Goal: Information Seeking & Learning: Learn about a topic

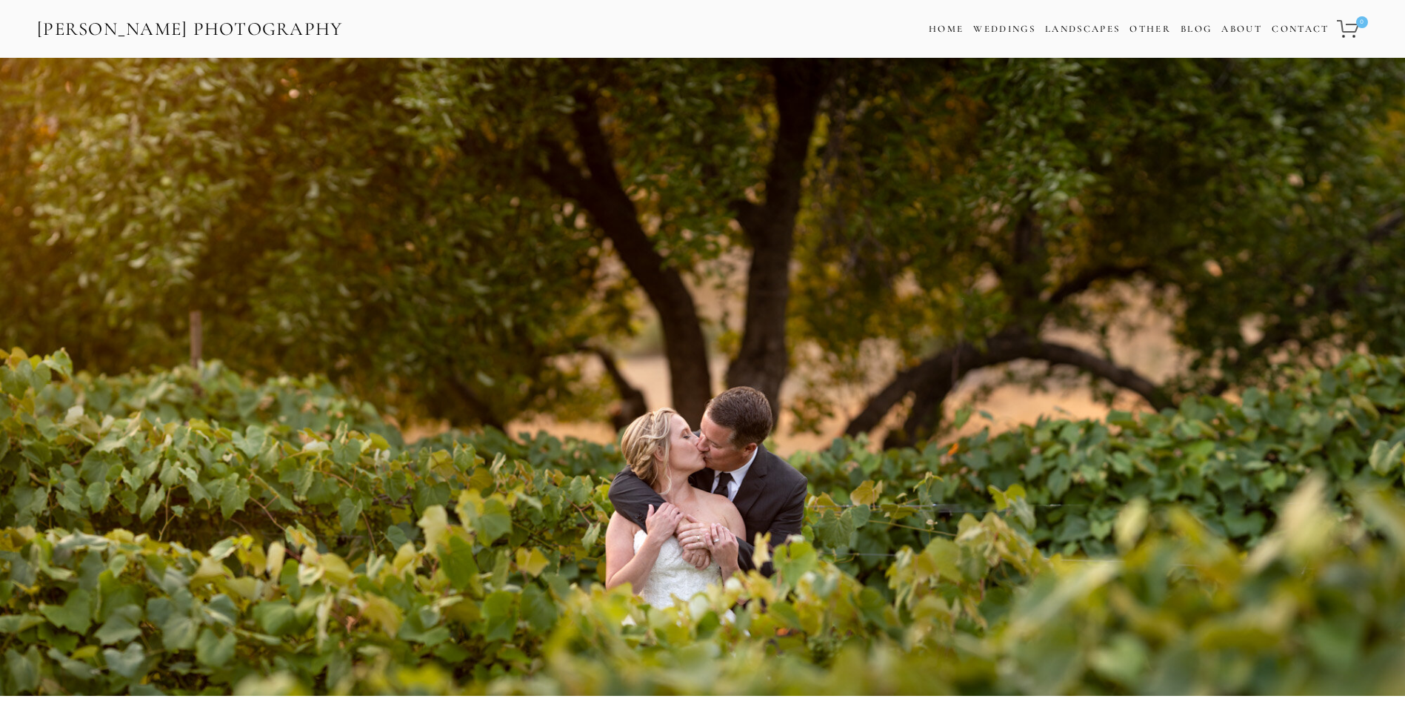
click at [1350, 28] on icon "0 items in cart" at bounding box center [1348, 28] width 23 height 19
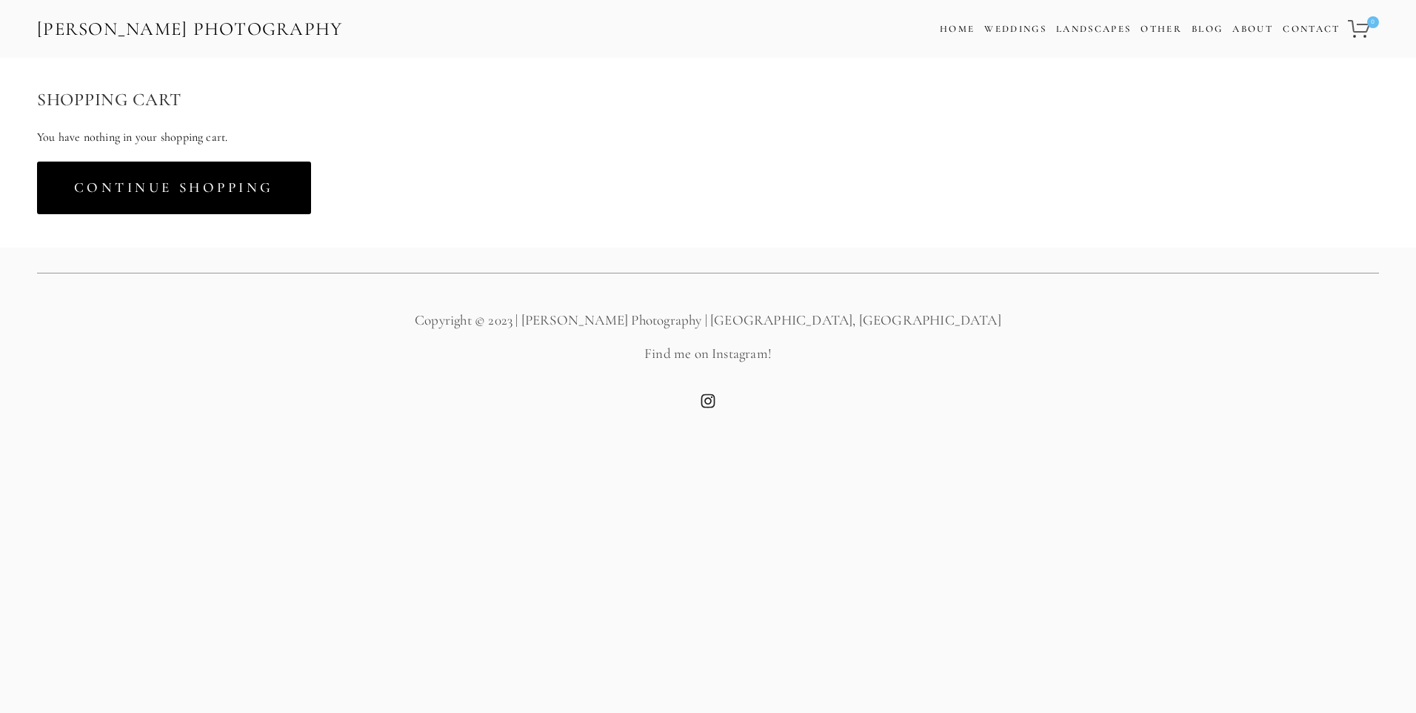
click at [145, 188] on link "Continue Shopping" at bounding box center [174, 187] width 274 height 53
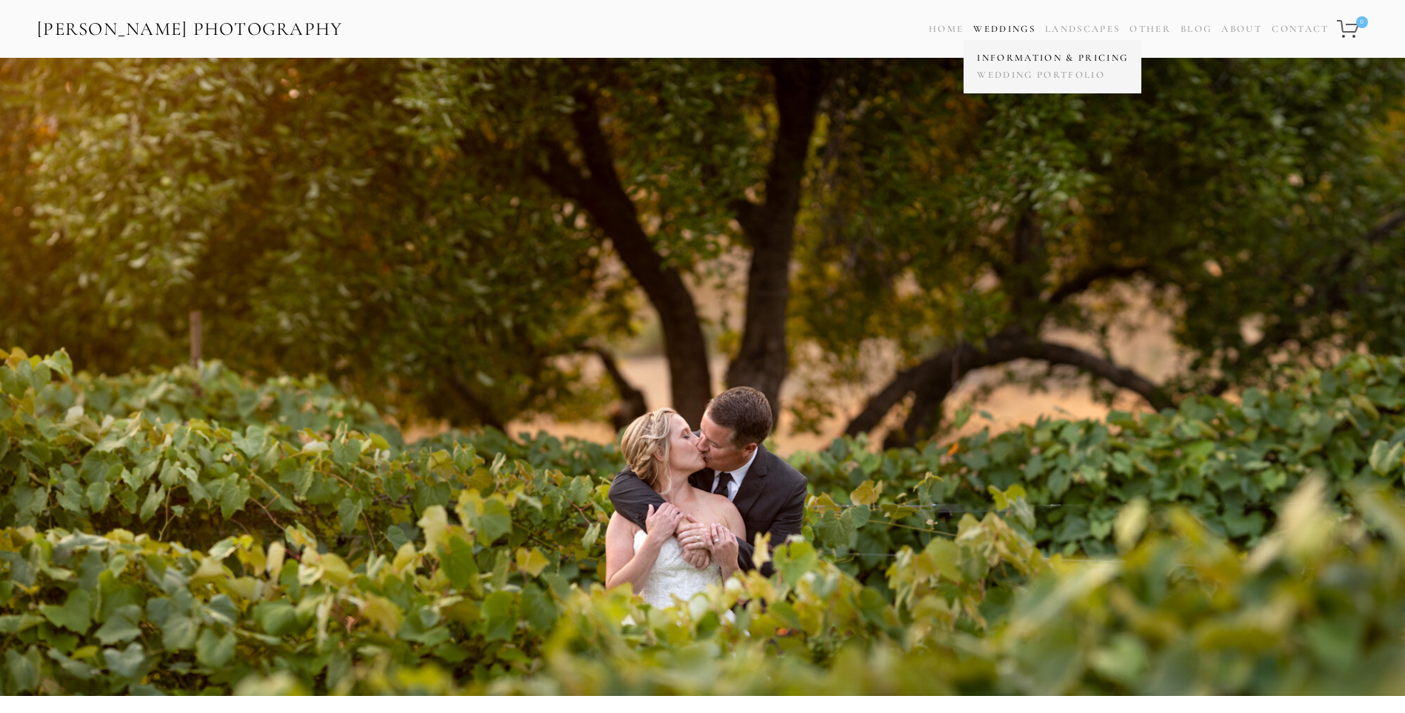
click at [1017, 56] on link "Information & Pricing" at bounding box center [1052, 58] width 159 height 17
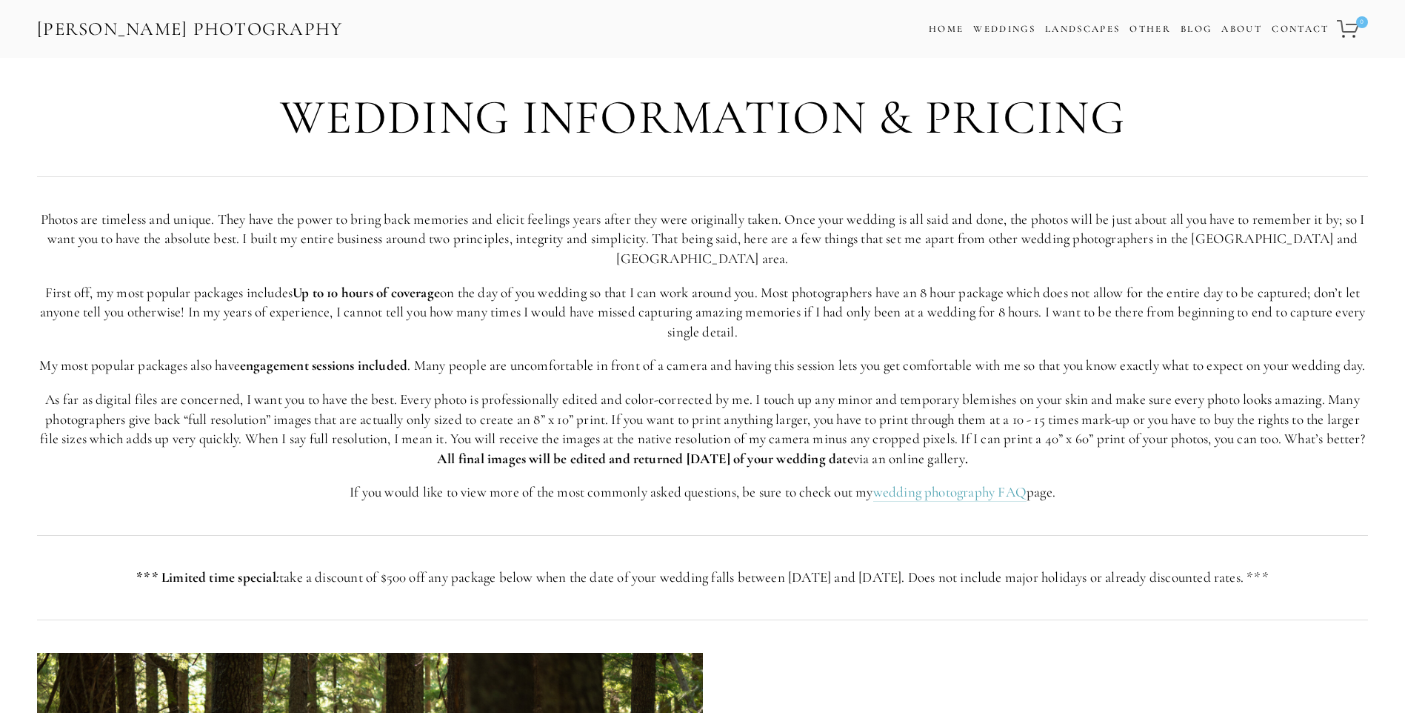
click at [1347, 24] on use "0 items in cart" at bounding box center [1347, 29] width 21 height 16
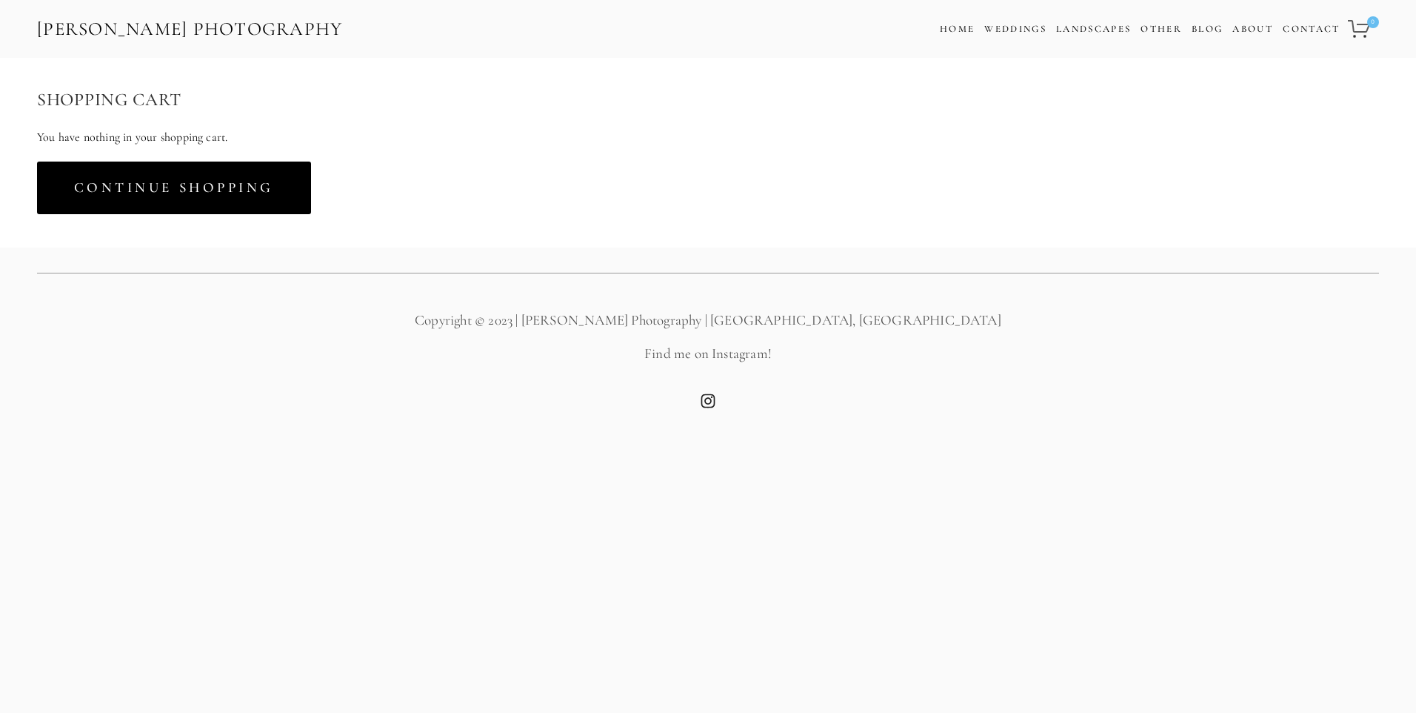
click at [159, 190] on link "Continue Shopping" at bounding box center [174, 187] width 274 height 53
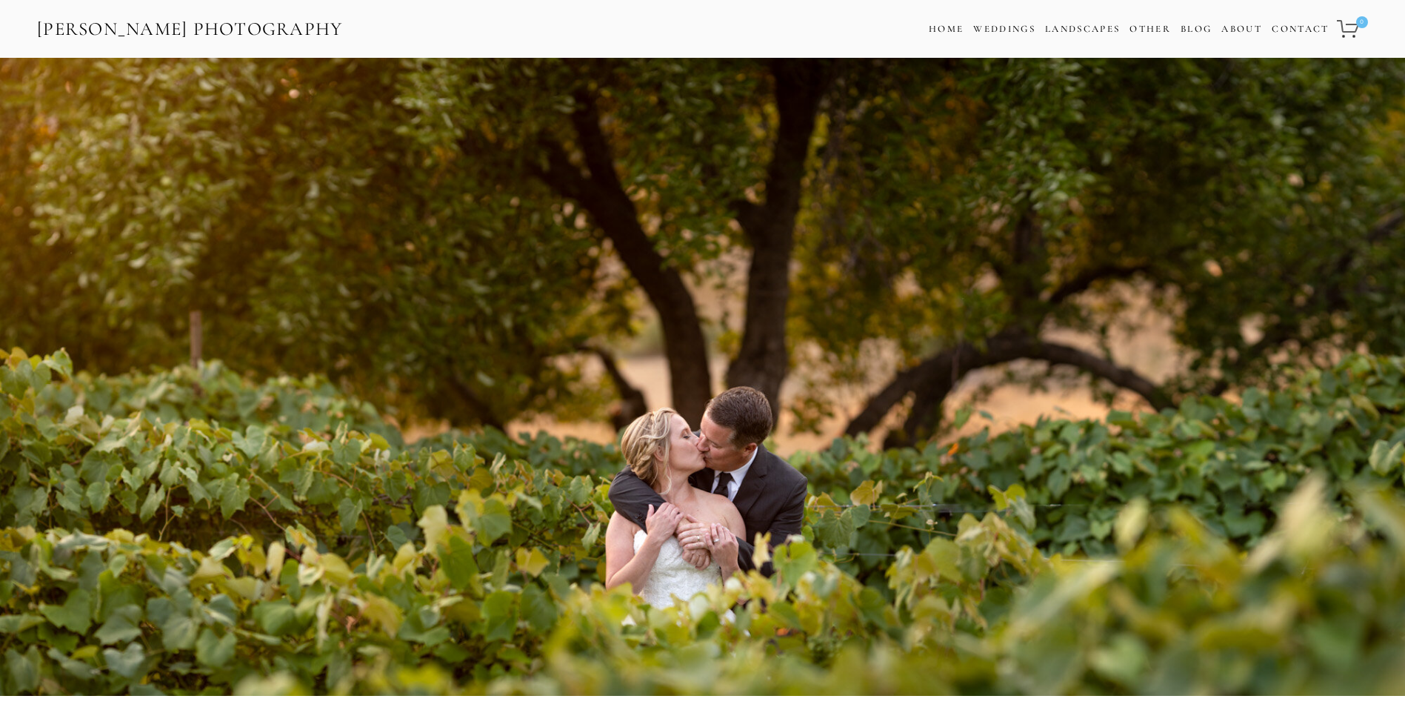
click at [1358, 27] on span "Cart 0" at bounding box center [1352, 29] width 31 height 28
